Goal: Task Accomplishment & Management: Use online tool/utility

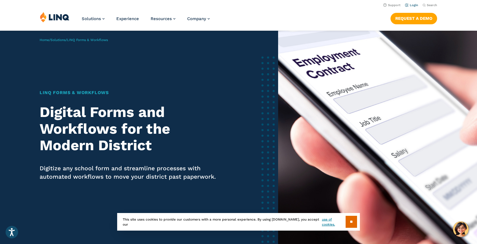
click at [415, 5] on link "Login" at bounding box center [411, 5] width 13 height 4
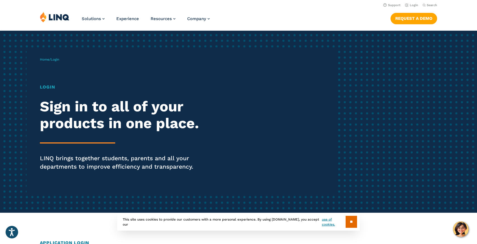
click at [57, 59] on span "Login" at bounding box center [55, 59] width 8 height 4
click at [48, 87] on h1 "Login" at bounding box center [132, 87] width 184 height 7
click at [415, 4] on link "Login" at bounding box center [411, 5] width 13 height 4
click at [351, 221] on input "**" at bounding box center [351, 222] width 11 height 12
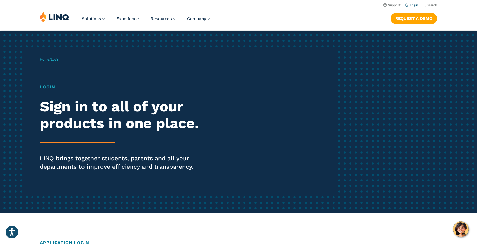
click at [414, 4] on link "Login" at bounding box center [411, 5] width 13 height 4
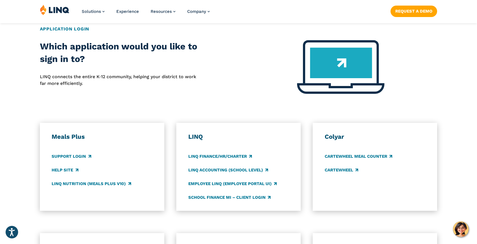
scroll to position [227, 0]
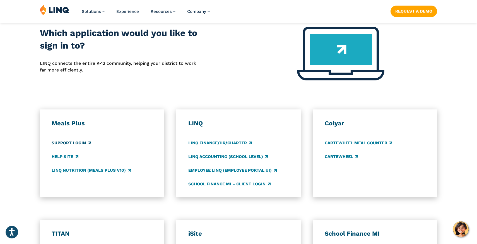
click at [81, 143] on link "Support Login" at bounding box center [71, 143] width 39 height 6
